Goal: Transaction & Acquisition: Purchase product/service

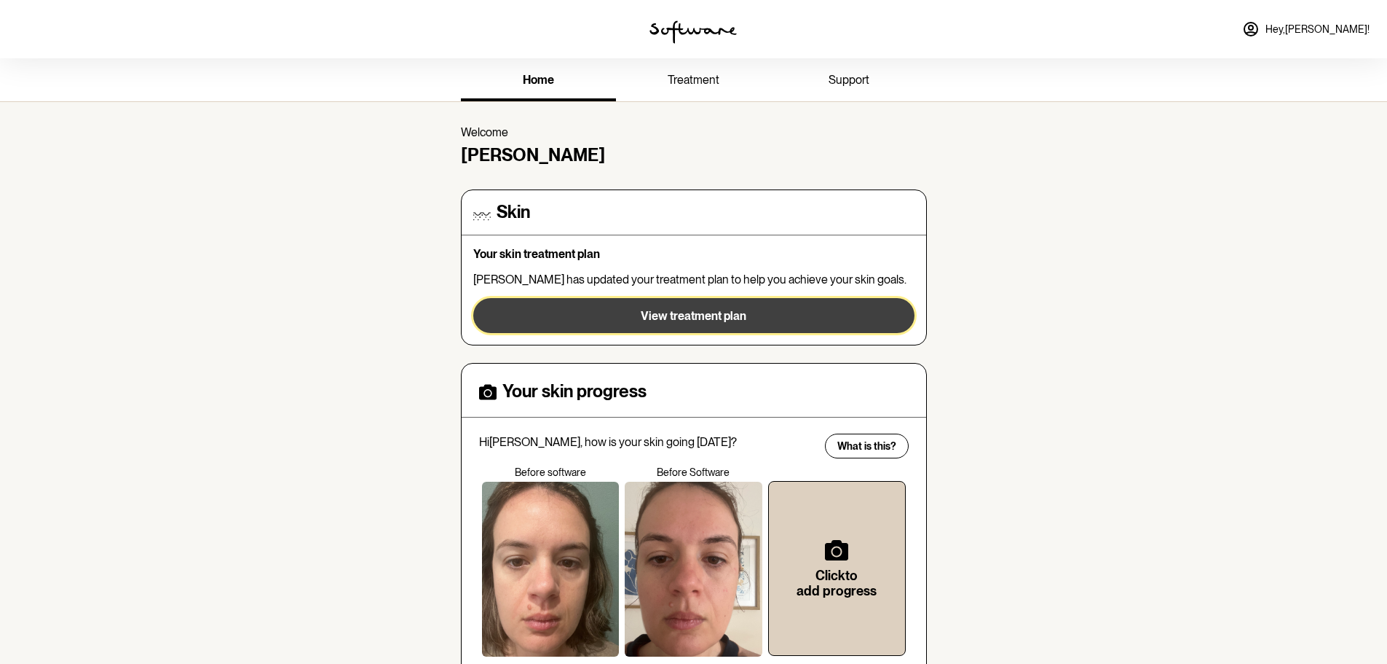
click at [701, 315] on span "View treatment plan" at bounding box center [694, 316] width 106 height 14
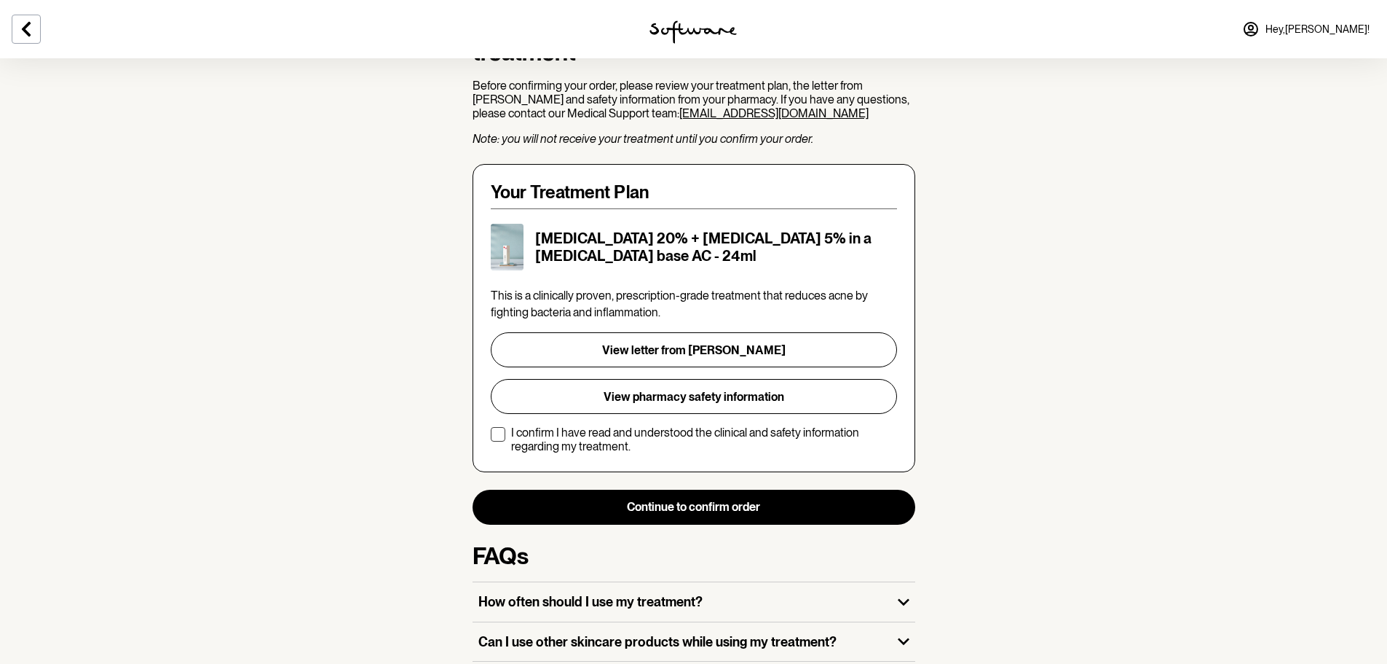
scroll to position [218, 0]
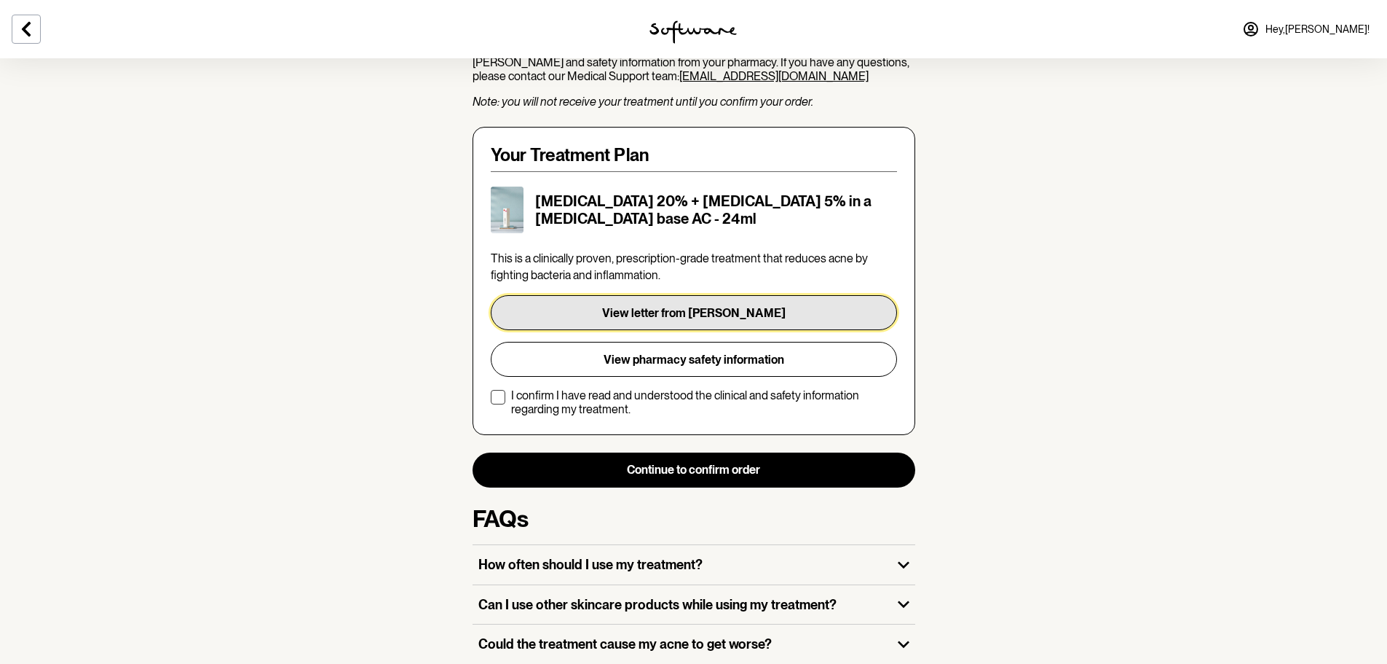
click at [705, 295] on button "View letter from [PERSON_NAME]" at bounding box center [694, 312] width 406 height 35
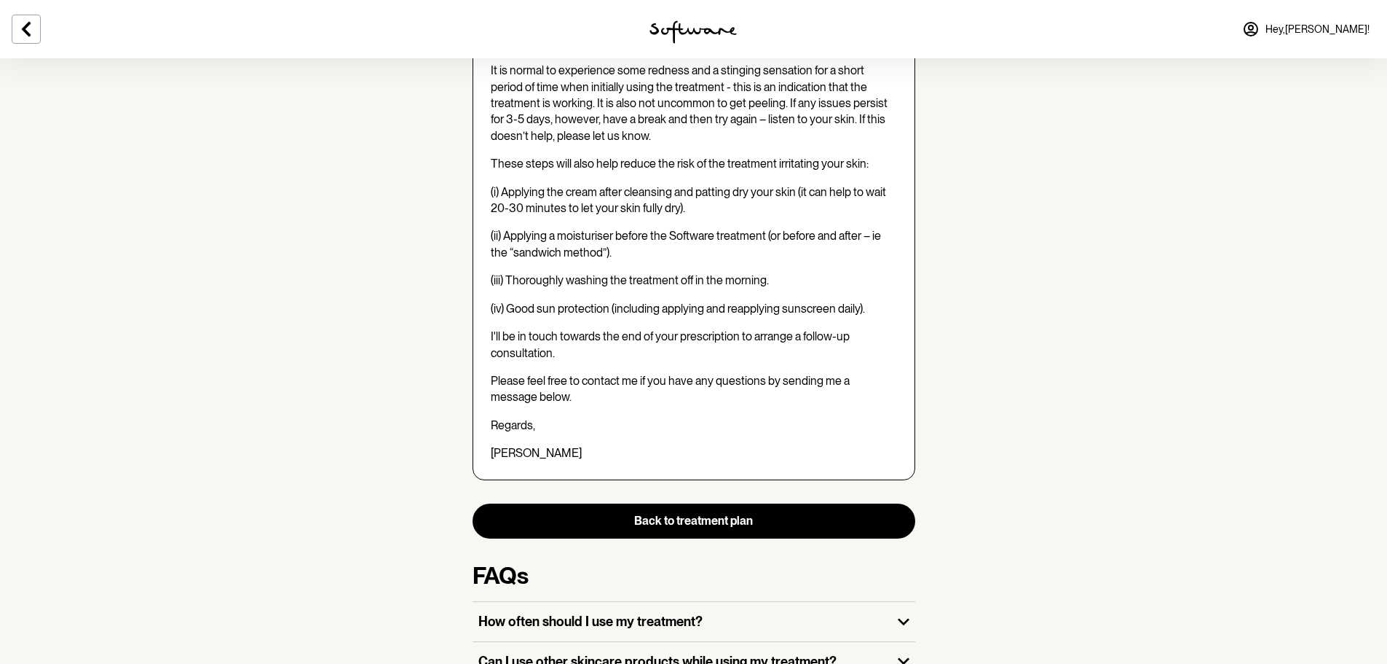
scroll to position [1238, 0]
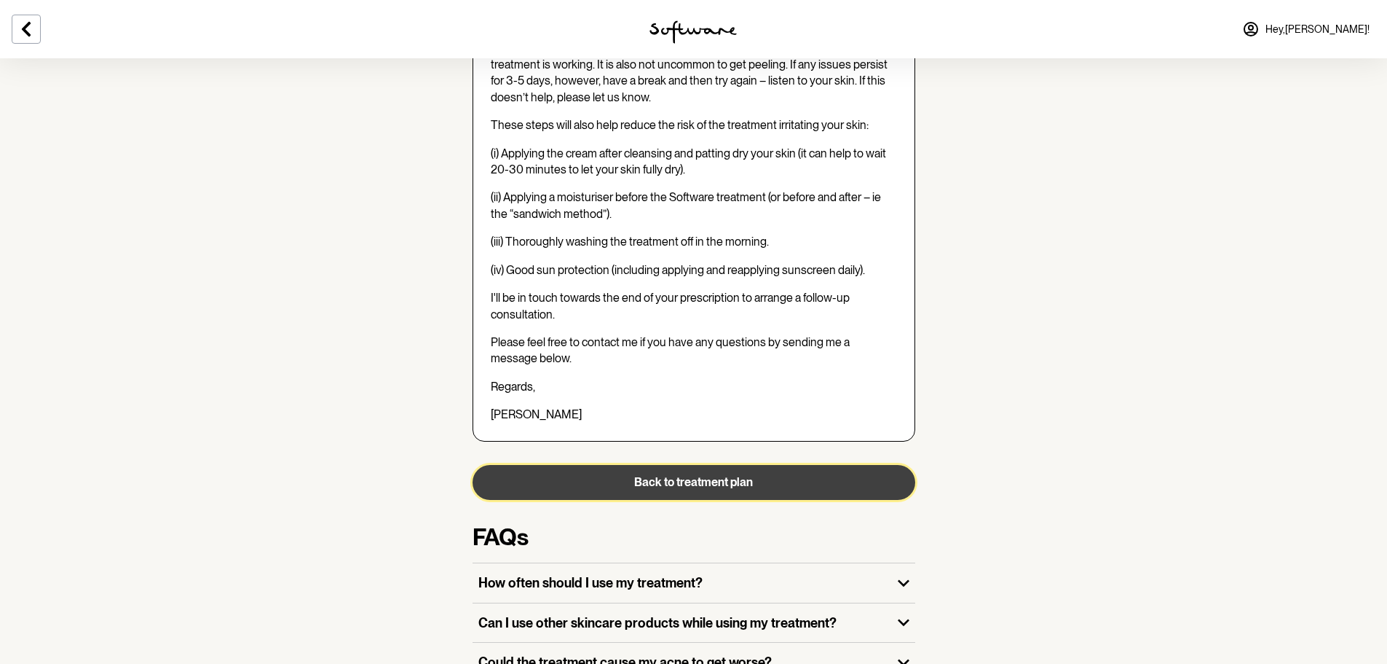
click at [752, 465] on button "Back to treatment plan" at bounding box center [694, 482] width 443 height 35
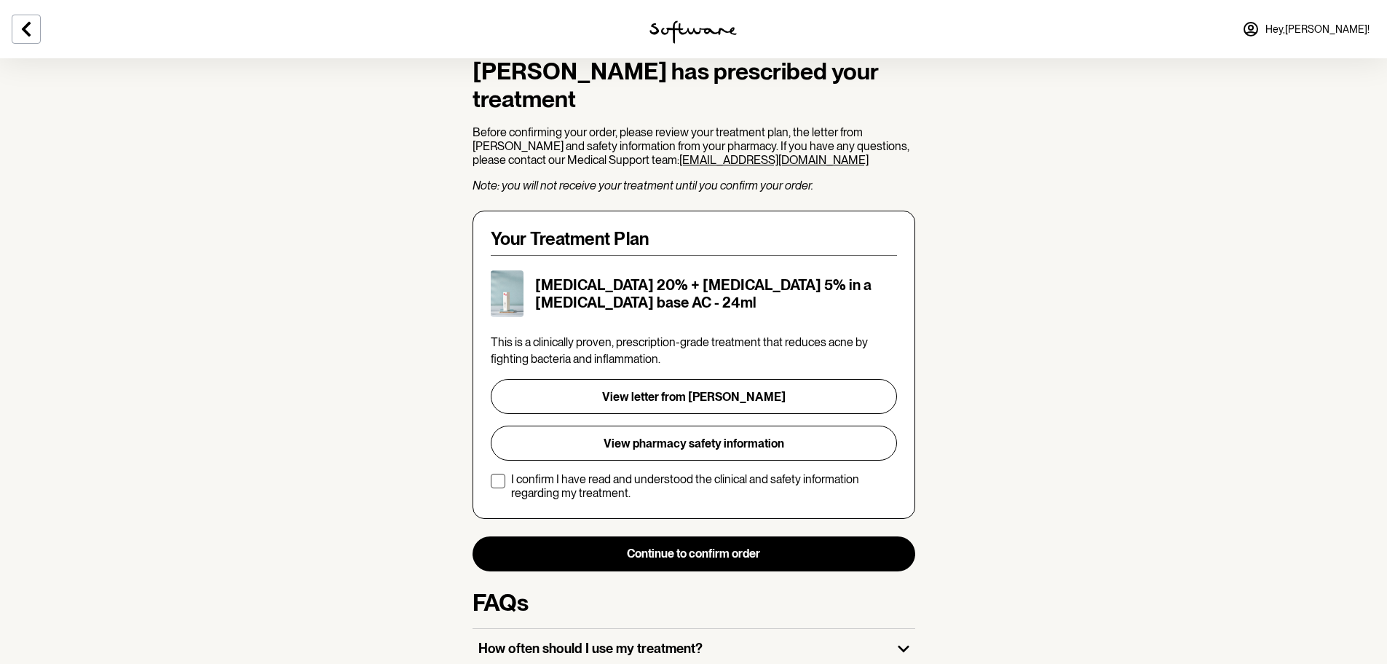
scroll to position [146, 0]
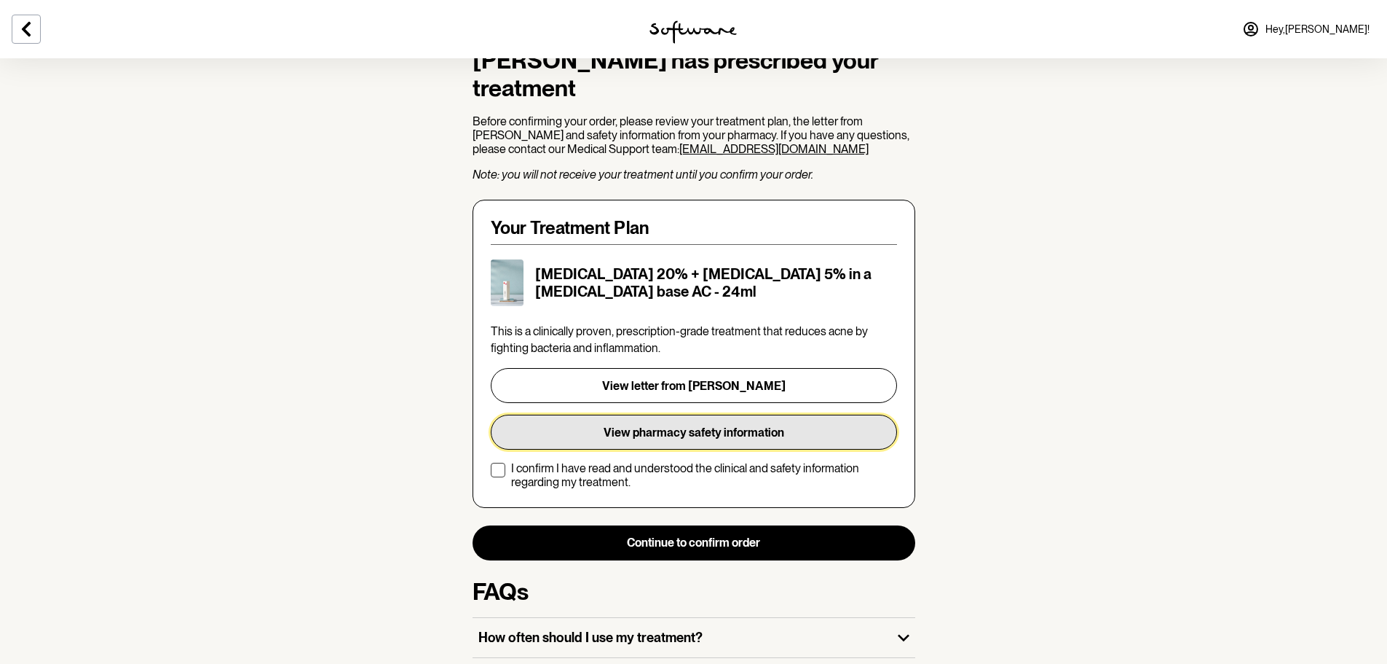
click at [728, 414] on button "View pharmacy safety information" at bounding box center [694, 431] width 406 height 35
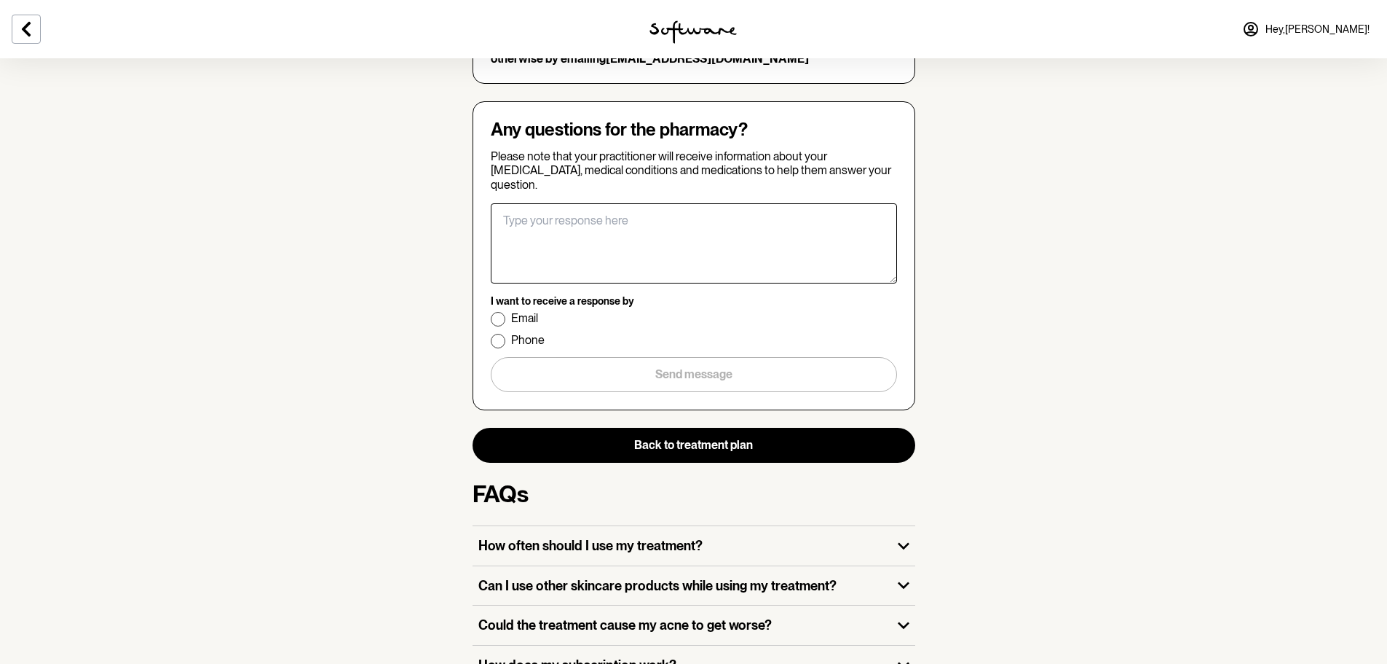
scroll to position [2249, 0]
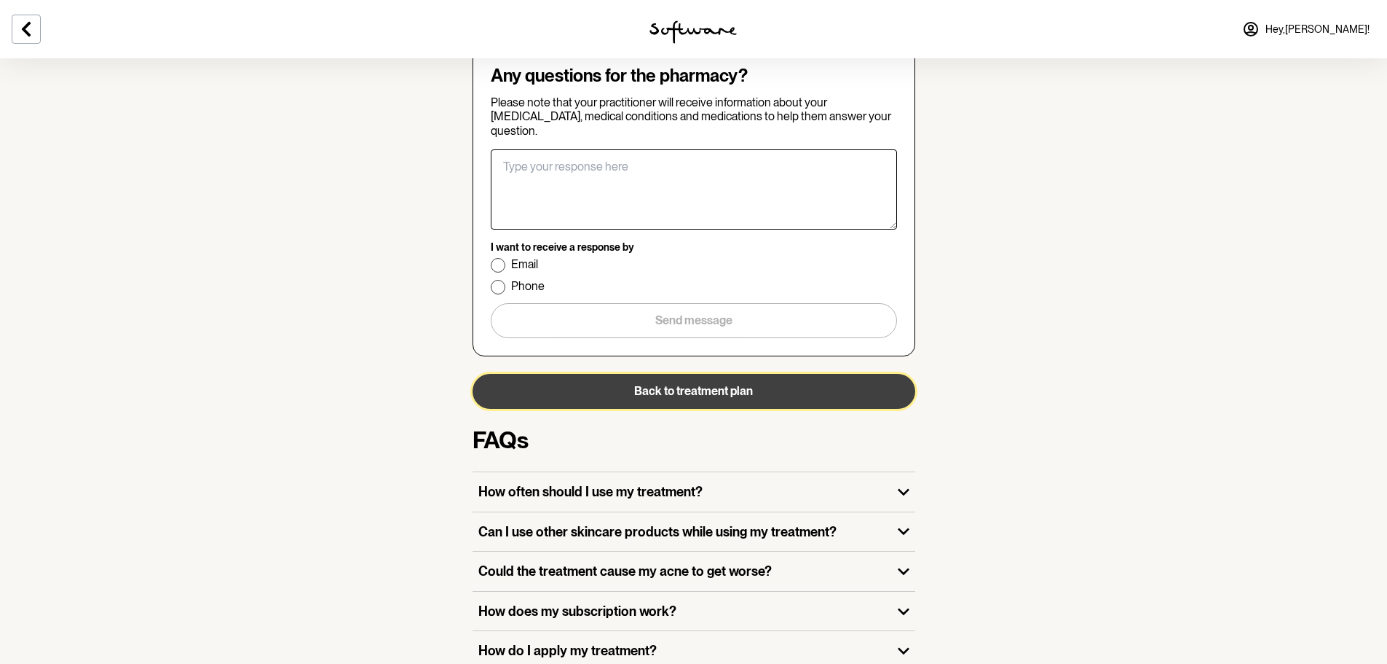
click at [663, 374] on button "Back to treatment plan" at bounding box center [694, 391] width 443 height 35
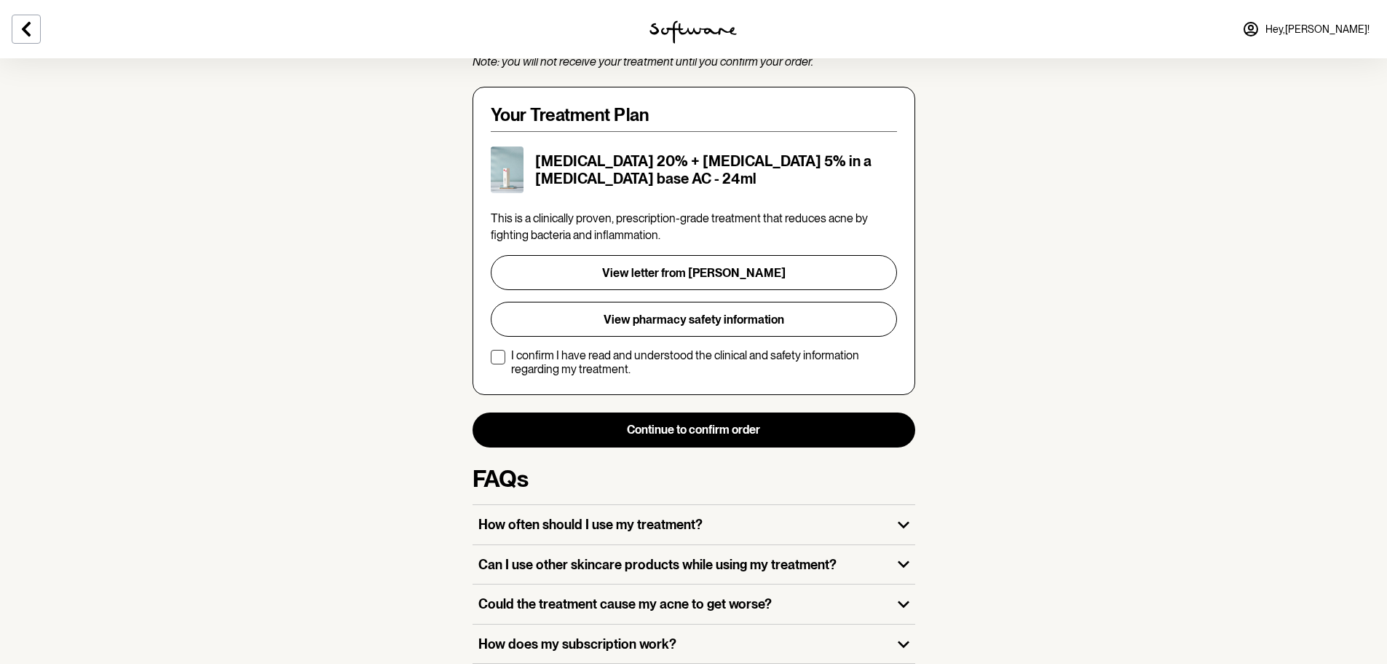
scroll to position [291, 0]
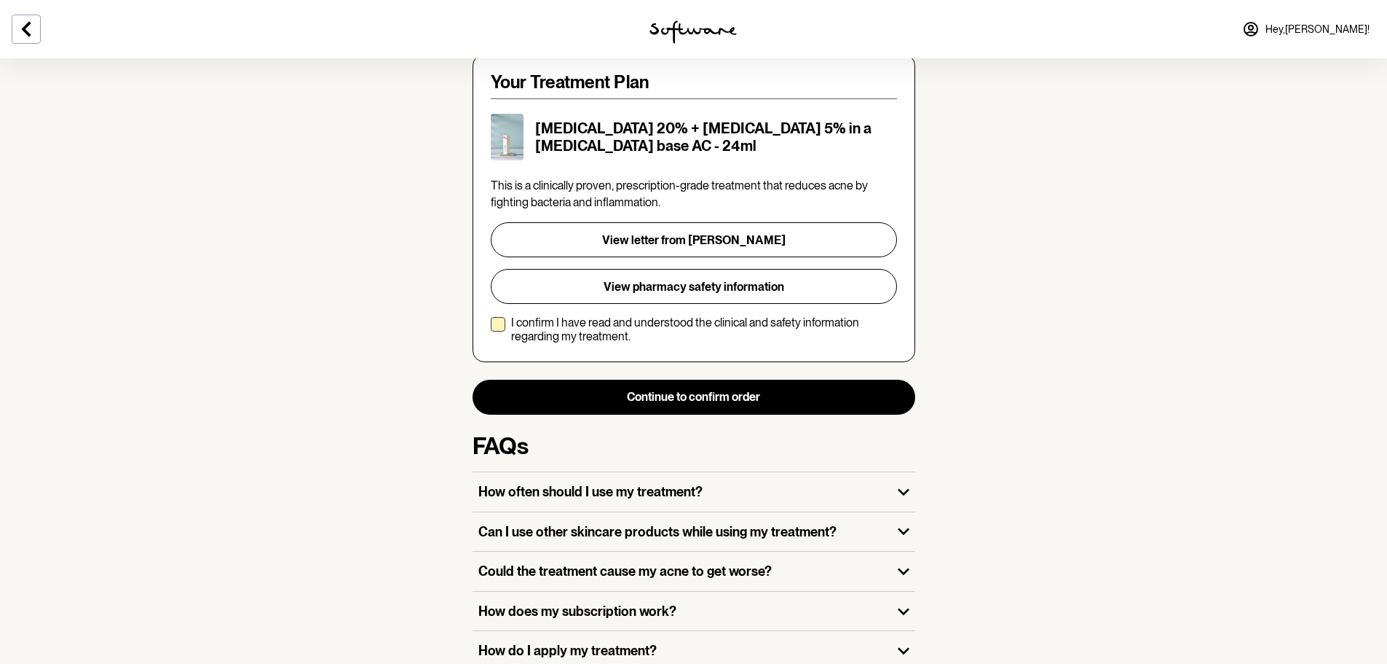
click at [516, 315] on p "I confirm I have read and understood the clinical and safety information regard…" at bounding box center [704, 329] width 386 height 28
click at [491, 329] on input "I confirm I have read and understood the clinical and safety information regard…" at bounding box center [490, 329] width 1 height 1
checkbox input "true"
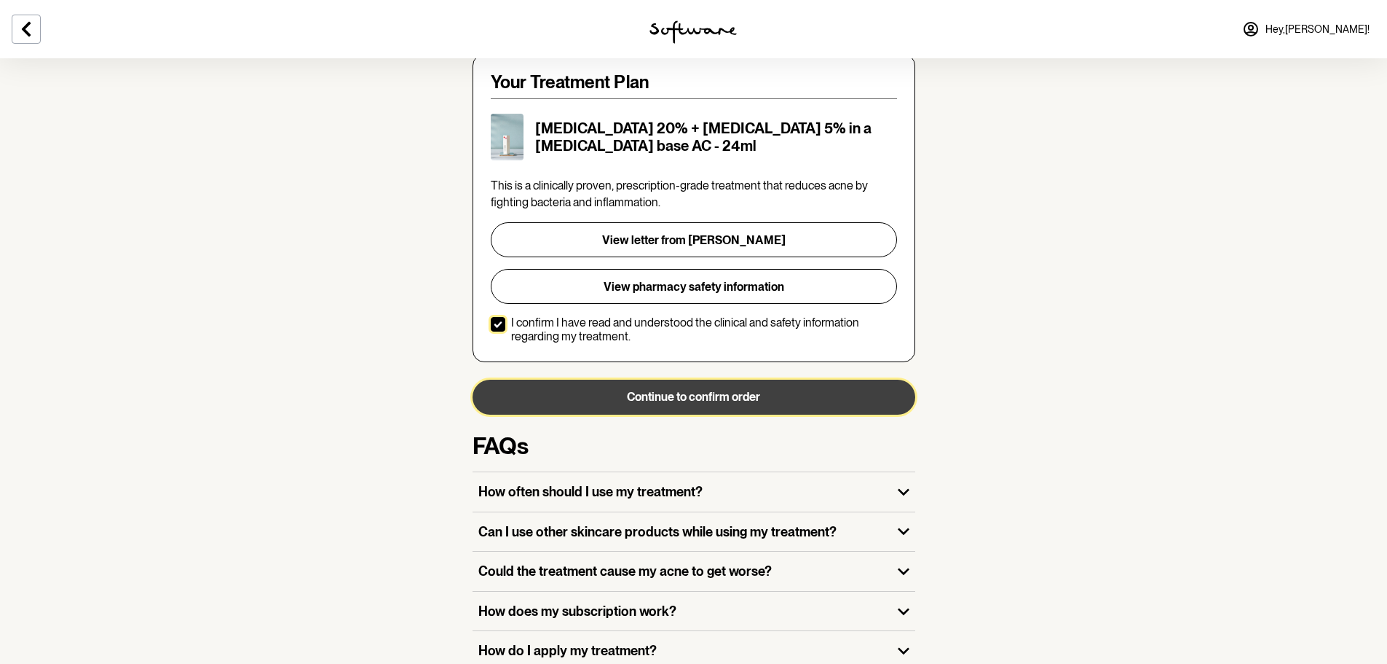
click at [722, 379] on button "Continue to confirm order" at bounding box center [694, 396] width 443 height 35
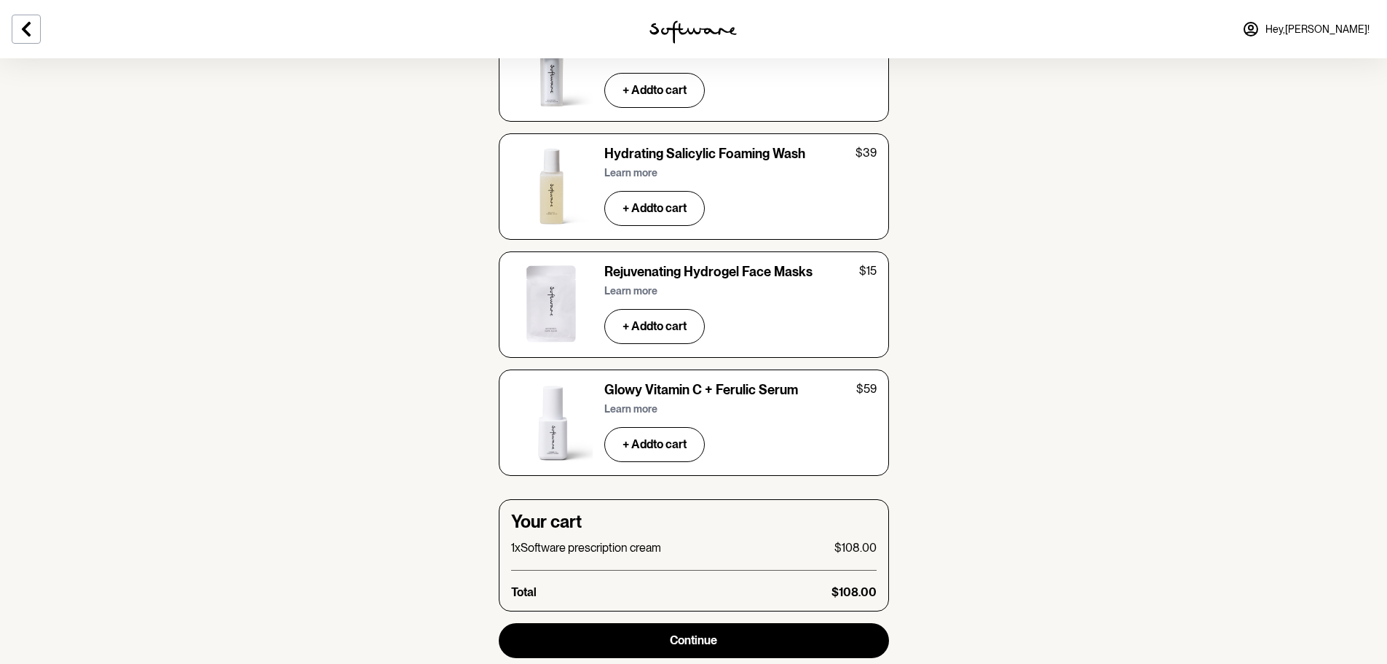
scroll to position [4982, 0]
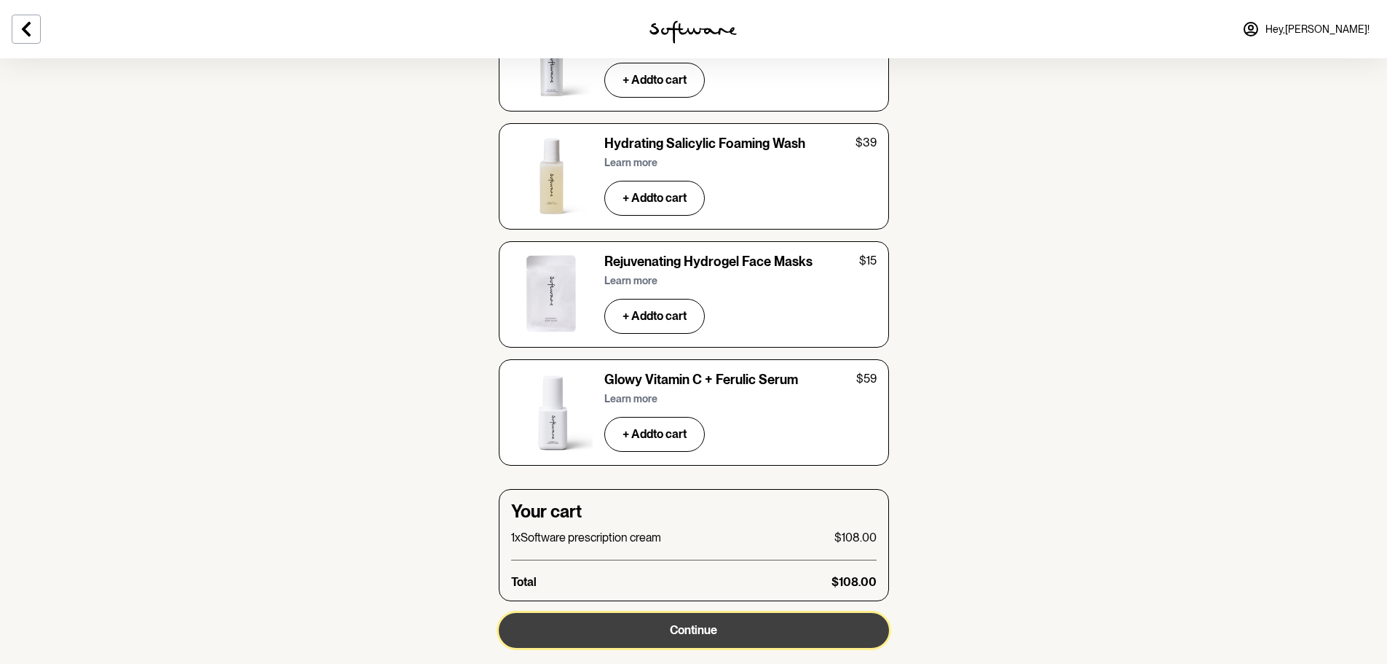
click at [782, 613] on button "Continue" at bounding box center [694, 630] width 390 height 35
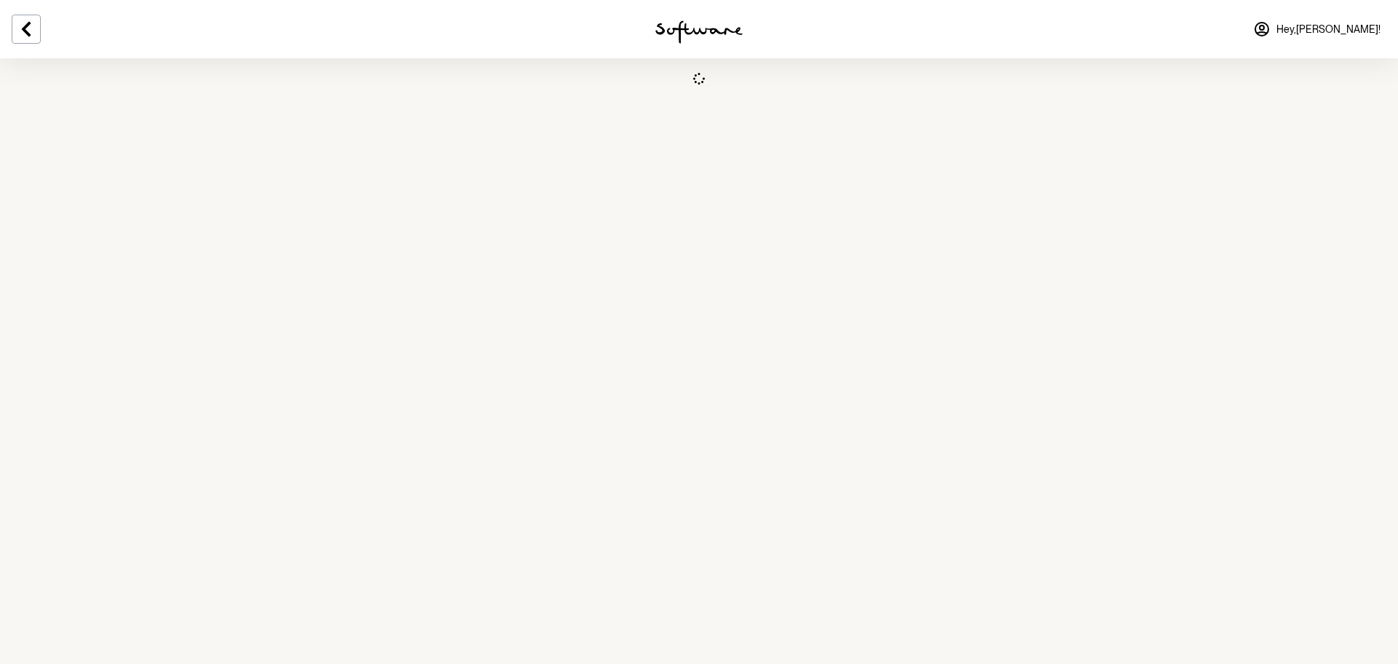
select select "VIC"
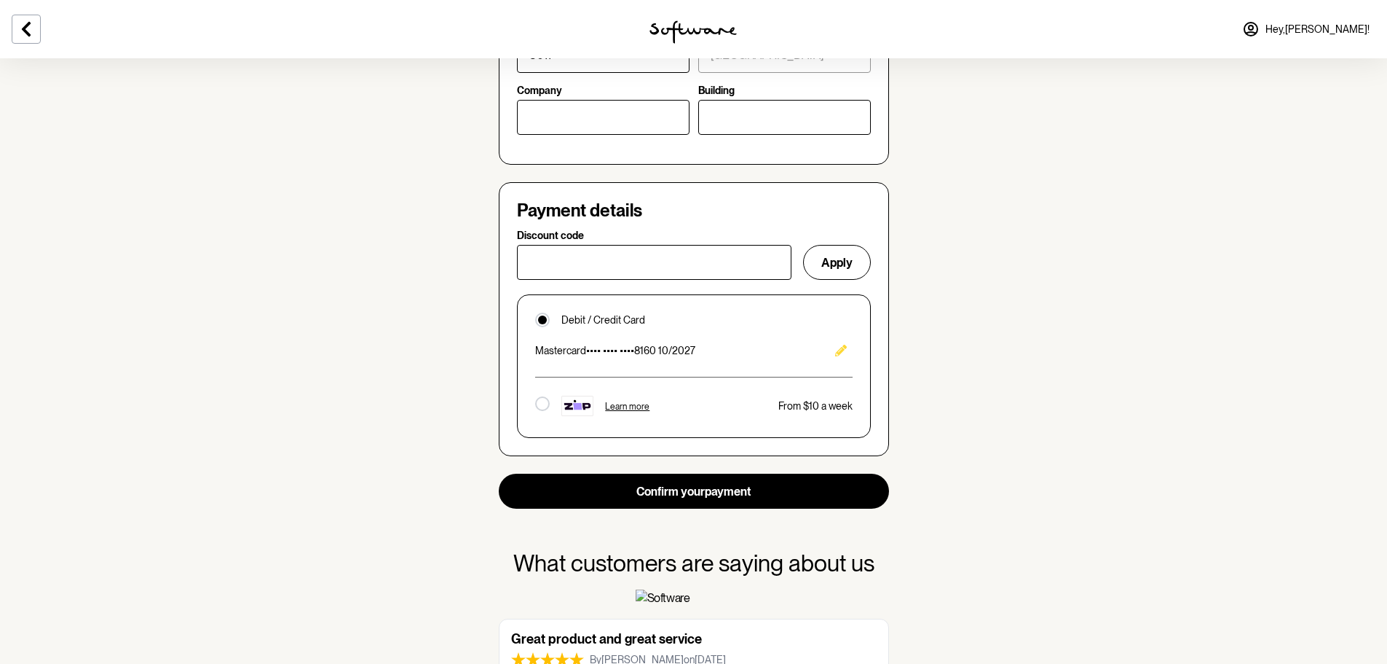
scroll to position [874, 0]
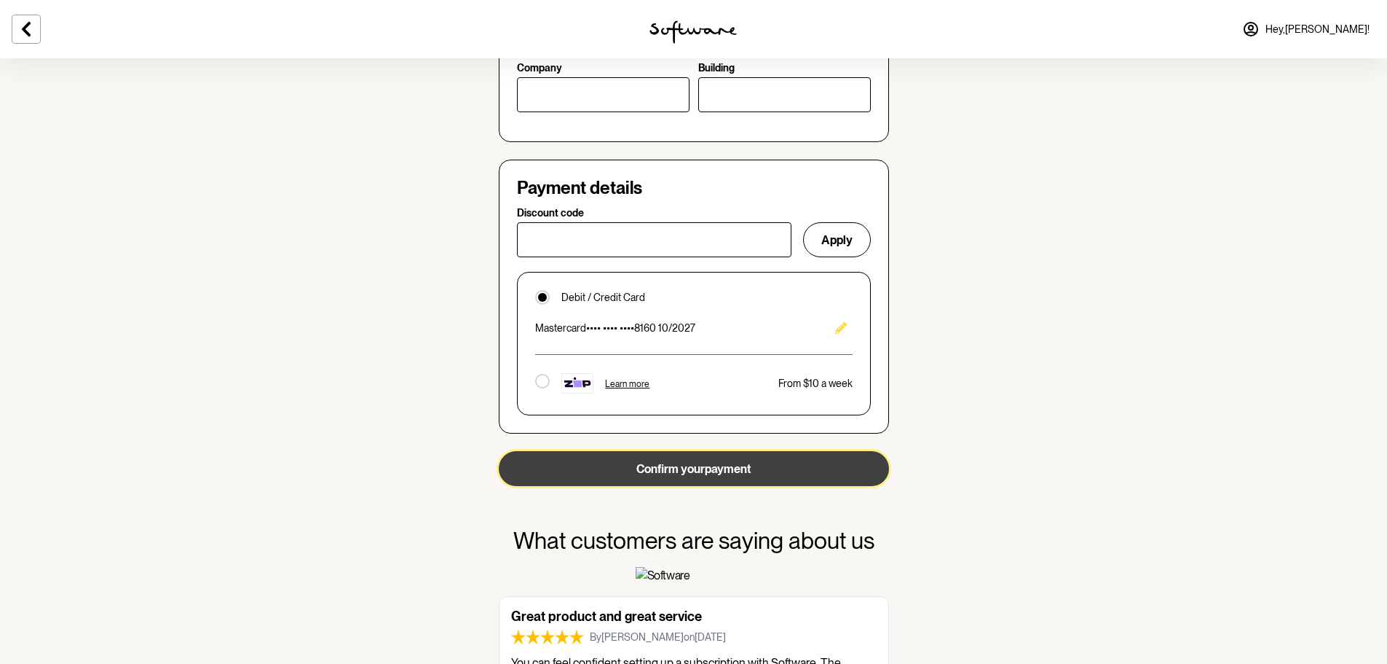
click at [720, 477] on button "Confirm your payment" at bounding box center [694, 468] width 390 height 35
